Goal: Task Accomplishment & Management: Manage account settings

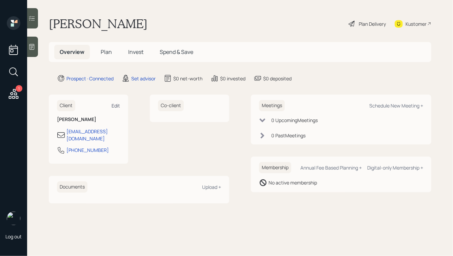
click at [119, 106] on div "Edit" at bounding box center [116, 105] width 8 height 6
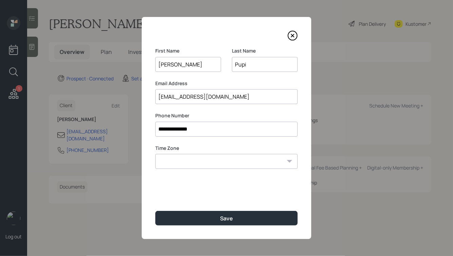
click at [218, 98] on input "[EMAIL_ADDRESS][DOMAIN_NAME]" at bounding box center [226, 96] width 142 height 15
paste input "[EMAIL_ADDRESS]"
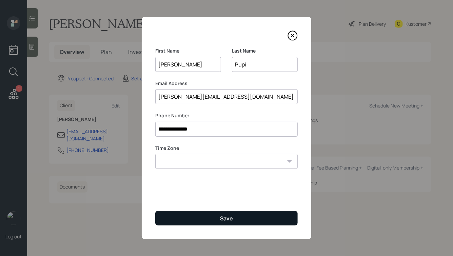
type input "[PERSON_NAME][EMAIL_ADDRESS][DOMAIN_NAME]"
click at [217, 218] on button "Save" at bounding box center [226, 218] width 142 height 15
